Goal: Information Seeking & Learning: Learn about a topic

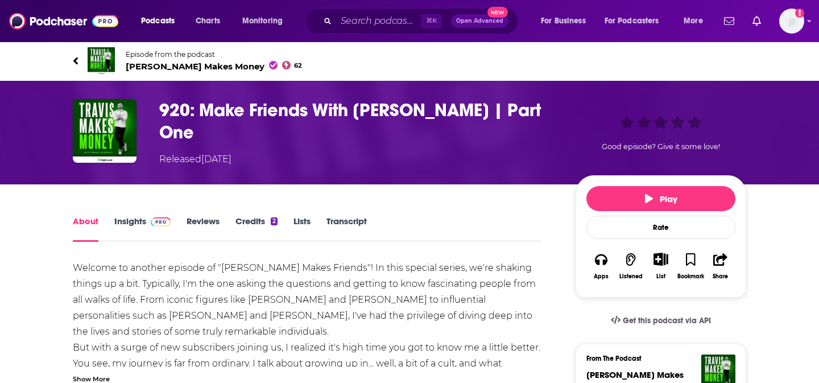
click at [77, 57] on icon at bounding box center [75, 60] width 5 height 7
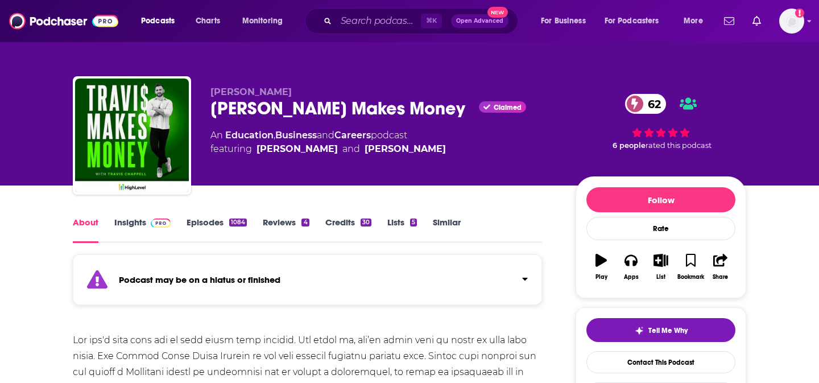
click at [142, 223] on link "Insights" at bounding box center [142, 230] width 56 height 26
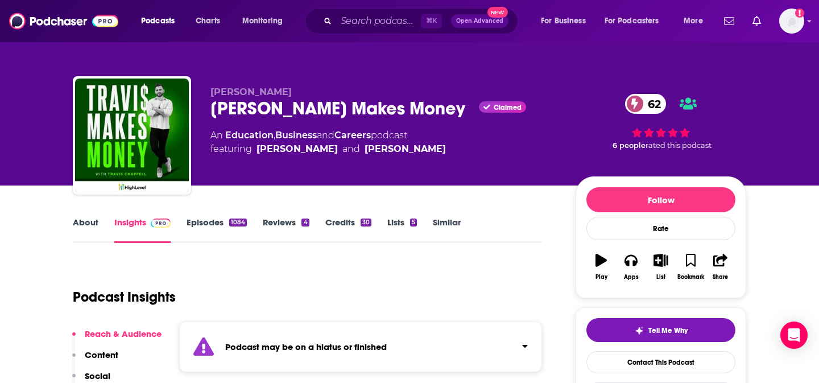
click at [378, 9] on div "⌘ K Open Advanced New" at bounding box center [411, 21] width 213 height 26
click at [378, 14] on input "Search podcasts, credits, & more..." at bounding box center [378, 21] width 85 height 18
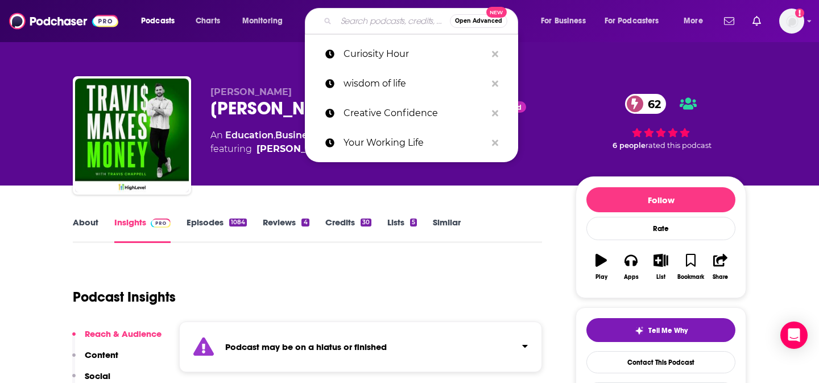
paste input "[PERSON_NAME] Makes Friends"
type input "[PERSON_NAME] Makes Friends"
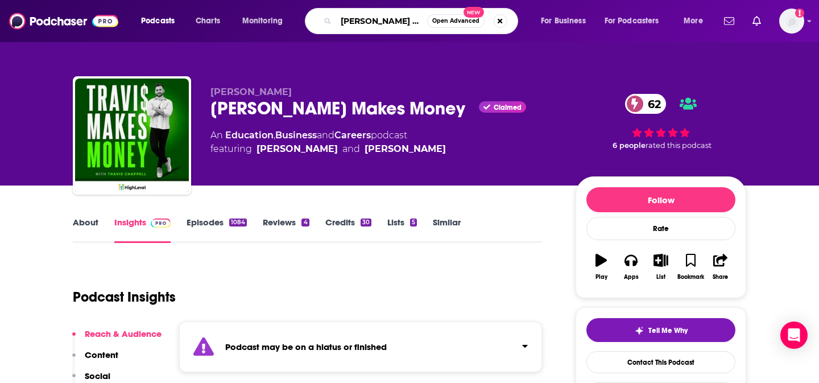
scroll to position [0, 6]
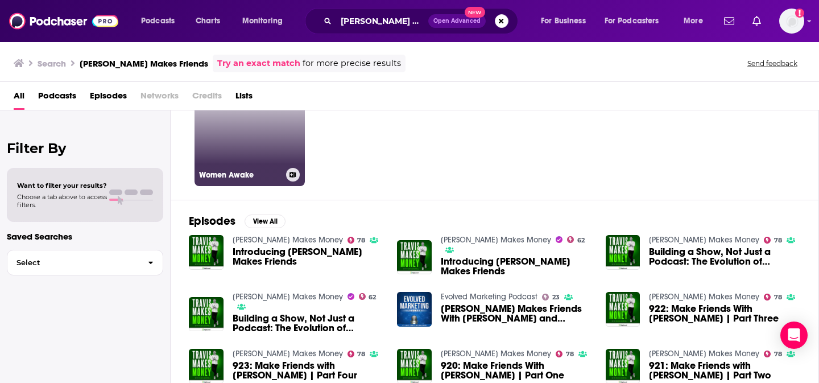
scroll to position [90, 0]
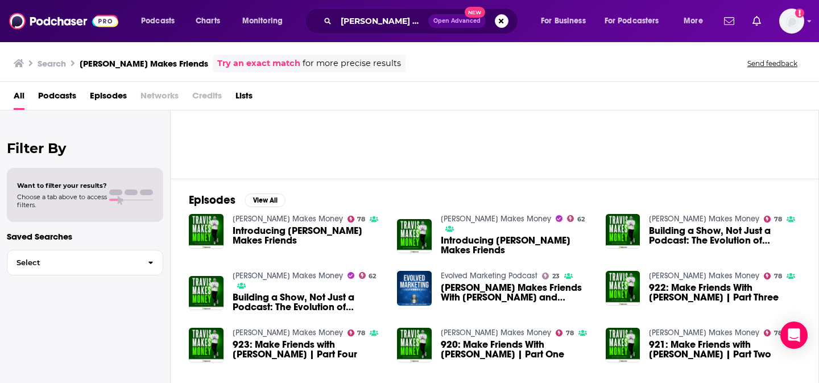
click at [247, 233] on span "Introducing [PERSON_NAME] Makes Friends" at bounding box center [308, 235] width 151 height 19
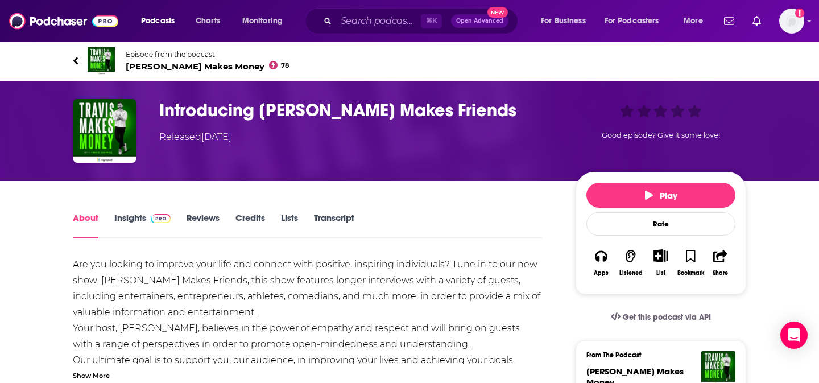
click at [156, 218] on img at bounding box center [161, 218] width 20 height 9
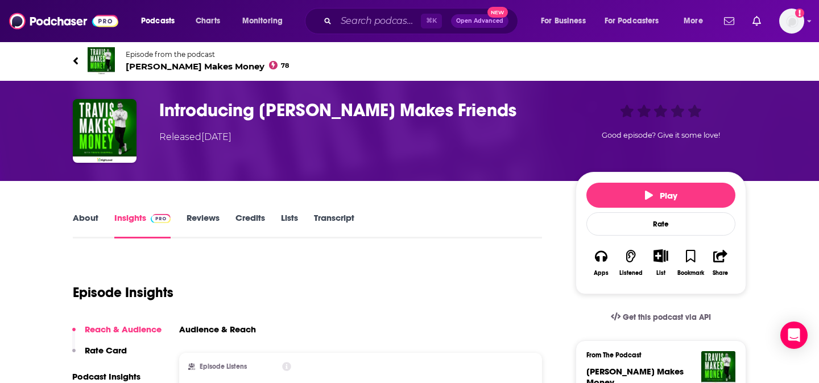
click at [68, 59] on div "Episode from the podcast [PERSON_NAME] Makes Money 78 Next Episode" at bounding box center [409, 61] width 691 height 46
click at [74, 59] on icon at bounding box center [76, 60] width 6 height 11
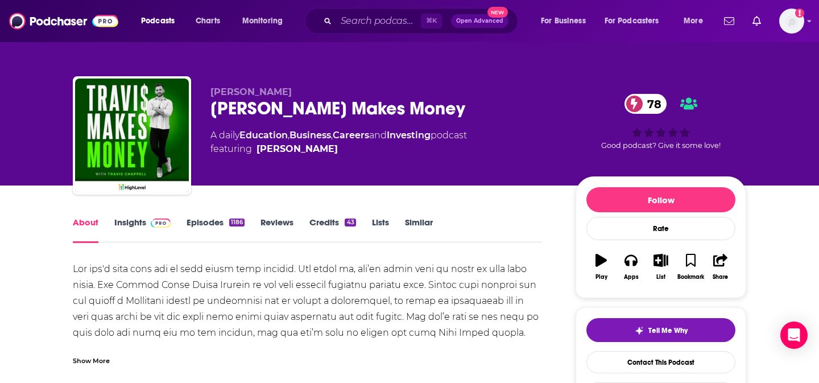
click at [207, 226] on link "Episodes 1186" at bounding box center [216, 230] width 58 height 26
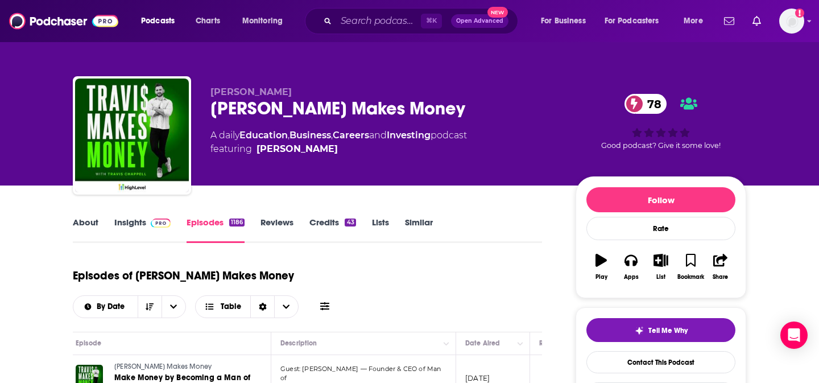
click at [92, 223] on link "About" at bounding box center [86, 230] width 26 height 26
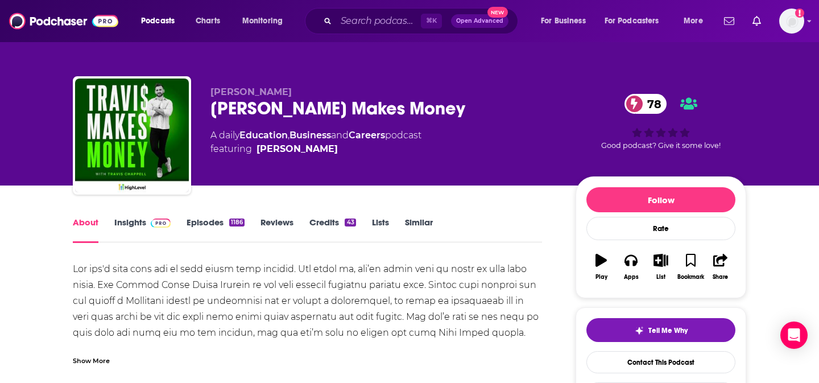
click at [123, 229] on link "Insights" at bounding box center [142, 230] width 56 height 26
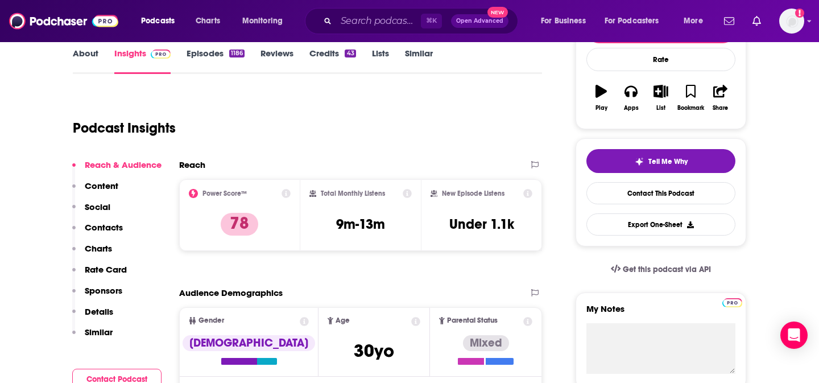
scroll to position [191, 0]
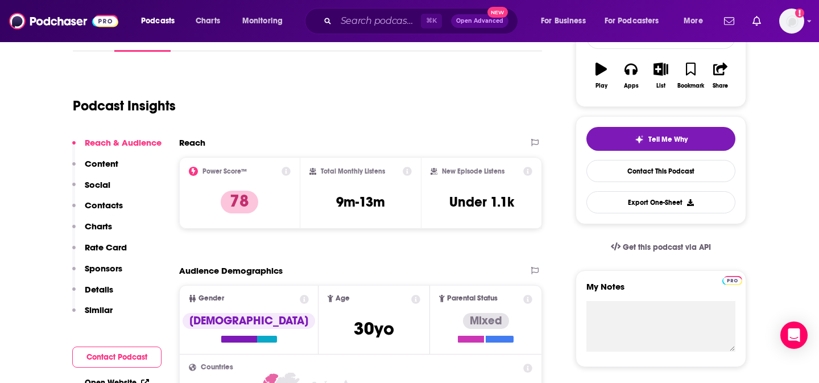
click at [410, 172] on icon at bounding box center [407, 171] width 9 height 9
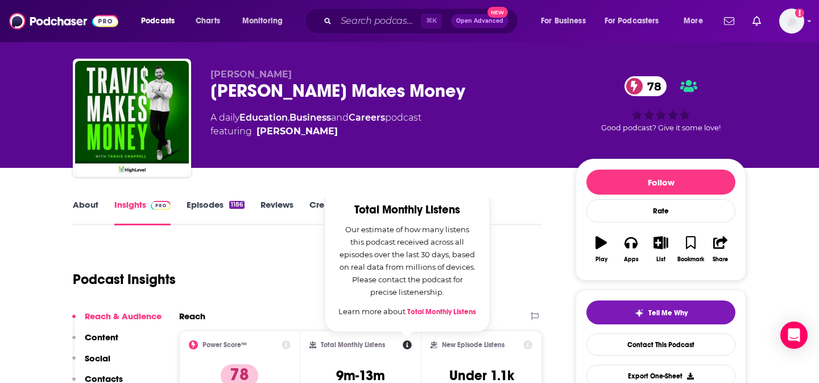
scroll to position [15, 0]
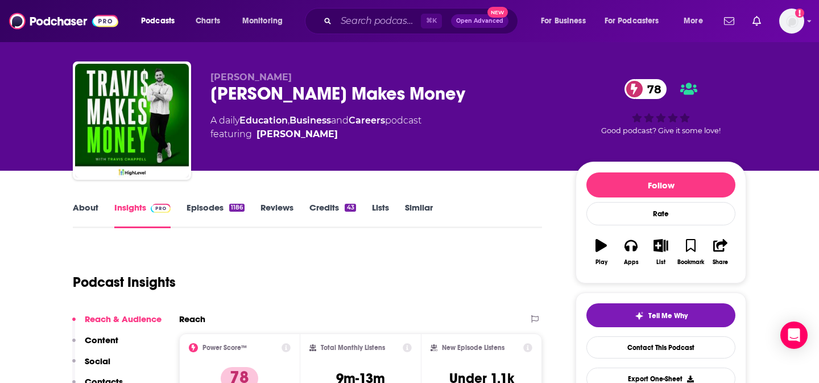
click at [213, 203] on link "Episodes 1186" at bounding box center [216, 215] width 58 height 26
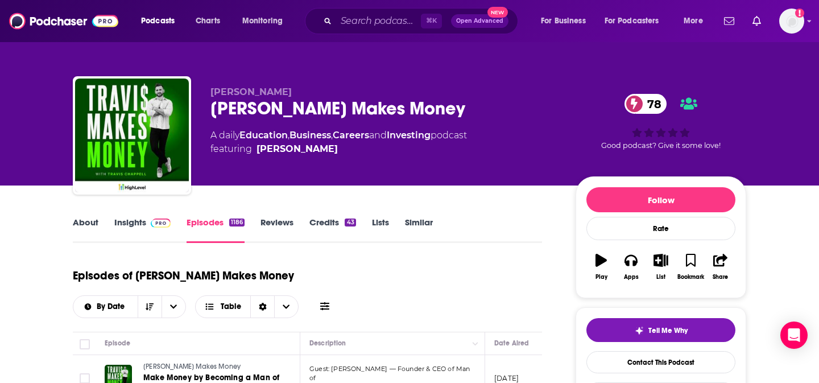
click at [134, 228] on link "Insights" at bounding box center [142, 230] width 56 height 26
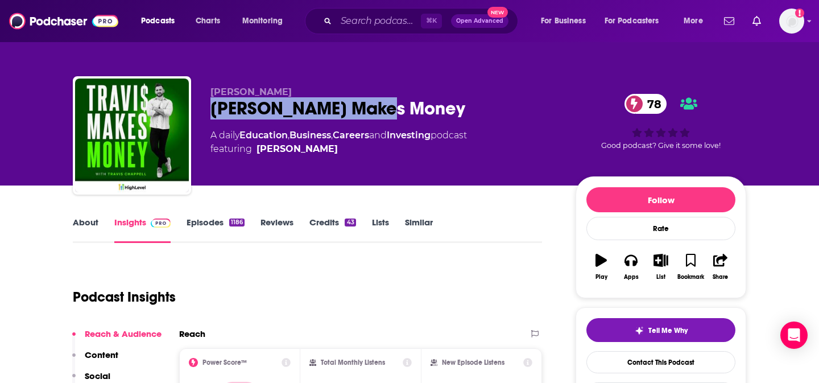
drag, startPoint x: 377, startPoint y: 110, endPoint x: 206, endPoint y: 110, distance: 170.7
click at [206, 110] on div "[PERSON_NAME] [PERSON_NAME] Makes Money 78 A daily Education , Business , Caree…" at bounding box center [410, 137] width 674 height 123
copy h2 "[PERSON_NAME] Makes Money"
